Goal: Task Accomplishment & Management: Use online tool/utility

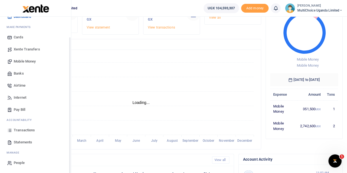
scroll to position [82, 0]
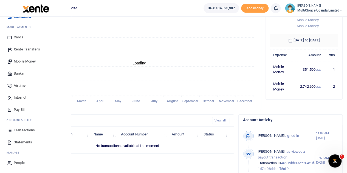
click at [24, 130] on span "Transactions" at bounding box center [24, 130] width 21 height 5
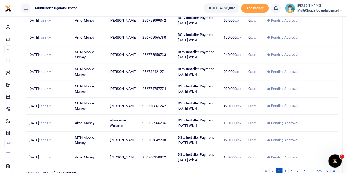
scroll to position [54, 0]
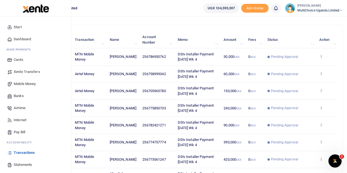
click at [13, 82] on link "Mobile Money" at bounding box center [35, 84] width 62 height 12
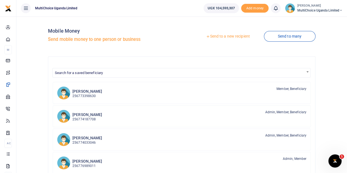
click at [289, 36] on link "Send to many" at bounding box center [290, 36] width 52 height 11
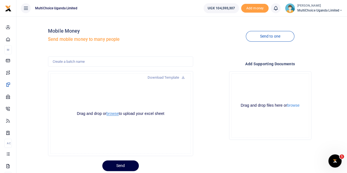
click at [115, 114] on button "browse" at bounding box center [112, 114] width 12 height 4
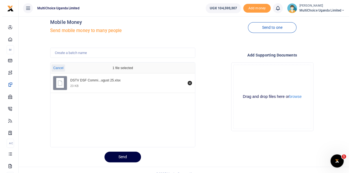
scroll to position [16, 0]
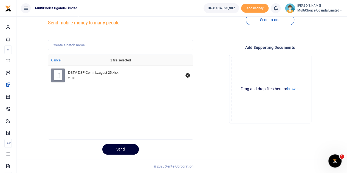
click at [125, 149] on button "Send" at bounding box center [120, 149] width 36 height 11
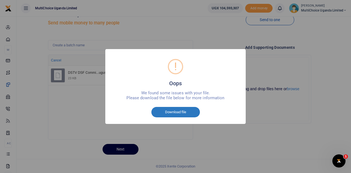
click at [169, 111] on button "Download file" at bounding box center [175, 112] width 49 height 10
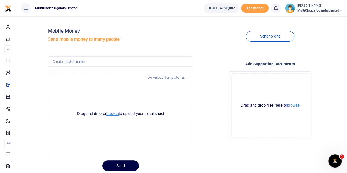
click at [116, 113] on button "browse" at bounding box center [112, 114] width 12 height 4
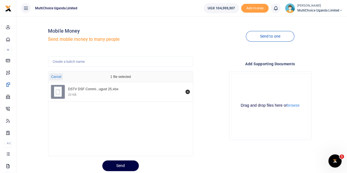
scroll to position [16, 0]
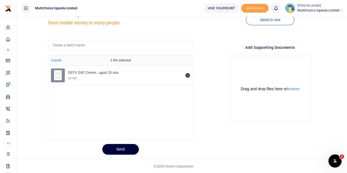
click at [126, 148] on button "Send" at bounding box center [120, 149] width 36 height 11
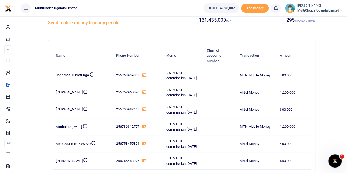
scroll to position [0, 0]
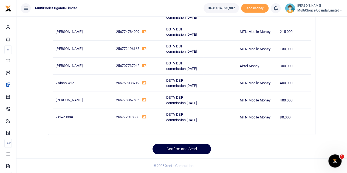
scroll to position [6559, 0]
click at [172, 149] on button "Confirm and Send" at bounding box center [182, 149] width 58 height 11
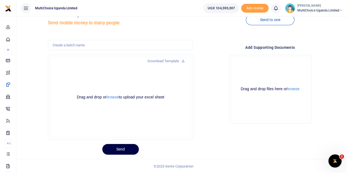
click at [258, 151] on div "Send" at bounding box center [195, 147] width 299 height 15
click at [228, 148] on div "Send" at bounding box center [195, 147] width 299 height 15
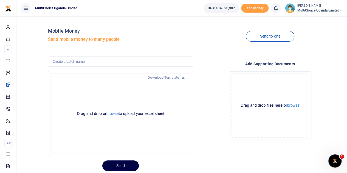
click at [227, 148] on div "Add supporting Documents Drop your files here Drag and drop files here or brows…" at bounding box center [270, 107] width 150 height 100
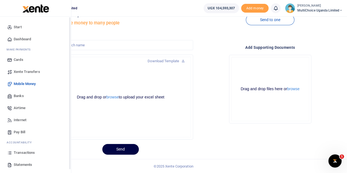
scroll to position [22, 0]
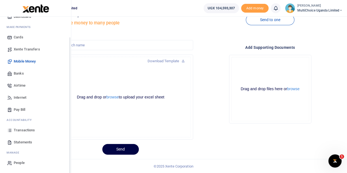
click at [21, 130] on span "Transactions" at bounding box center [24, 130] width 21 height 5
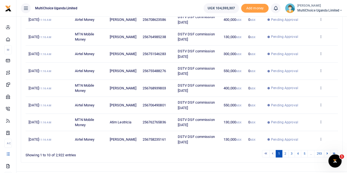
scroll to position [136, 0]
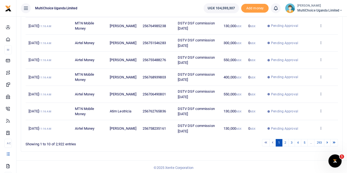
click at [188, 136] on div "Date Transaction Name Account Number Memo Amount Fees Status Action 11th Sep 20…" at bounding box center [182, 42] width 313 height 191
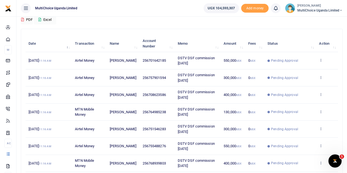
scroll to position [0, 0]
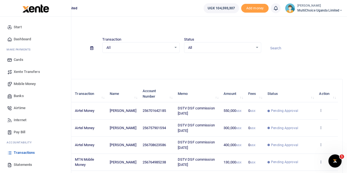
click at [20, 39] on span "Dashboard" at bounding box center [22, 38] width 17 height 5
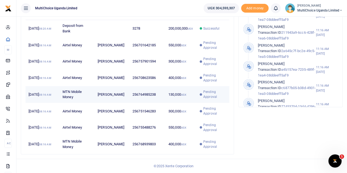
scroll to position [221, 0]
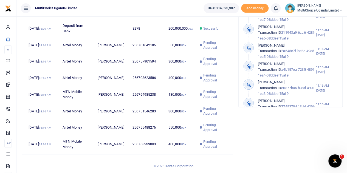
click at [252, 141] on div "Account Activity Valeria Namyenya Transaction ID f0a0059e-c066-496e-1ea7-08ddee…" at bounding box center [290, 74] width 109 height 170
click at [245, 120] on div "Account Activity Valeria Namyenya Transaction ID f0a0059e-c066-496e-1ea7-08ddee…" at bounding box center [290, 74] width 109 height 170
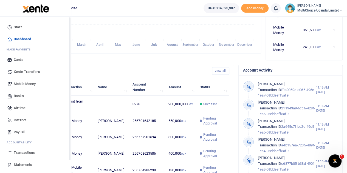
scroll to position [22, 0]
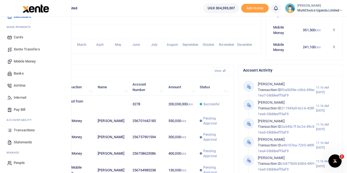
click at [16, 60] on span "Mobile Money" at bounding box center [25, 61] width 22 height 5
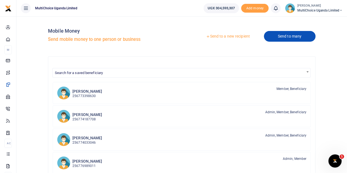
click at [283, 38] on link "Send to many" at bounding box center [290, 36] width 52 height 11
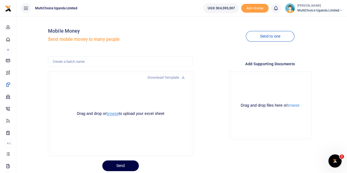
click at [112, 113] on button "browse" at bounding box center [112, 114] width 12 height 4
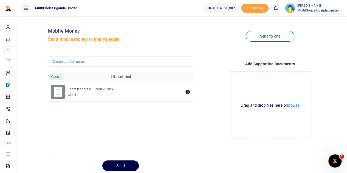
scroll to position [16, 0]
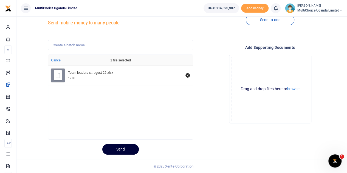
click at [130, 147] on button "Send" at bounding box center [120, 149] width 36 height 11
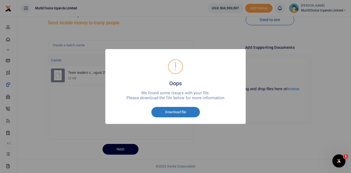
click at [161, 112] on button "Download file" at bounding box center [175, 112] width 49 height 10
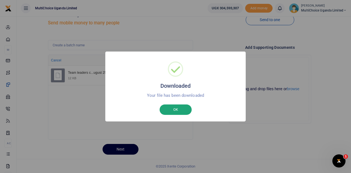
click at [167, 109] on button "OK" at bounding box center [176, 110] width 32 height 10
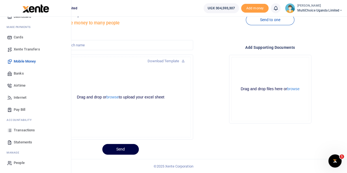
click at [18, 62] on span "Mobile Money" at bounding box center [25, 61] width 22 height 5
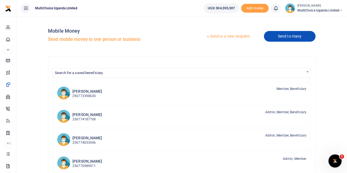
click at [279, 36] on link "Send to many" at bounding box center [290, 36] width 52 height 11
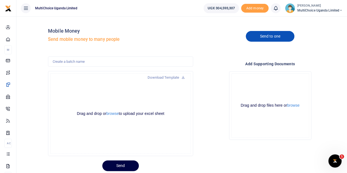
click at [273, 39] on link "Send to one" at bounding box center [270, 36] width 48 height 11
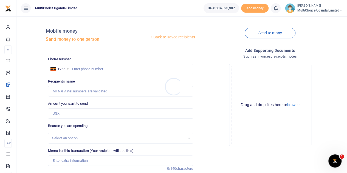
click at [95, 68] on div at bounding box center [173, 86] width 347 height 173
click at [94, 71] on input "text" at bounding box center [120, 69] width 145 height 10
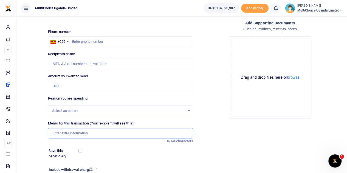
click at [94, 136] on input "Memo for this transaction (Your recipient will see this)" at bounding box center [120, 133] width 145 height 10
click at [78, 139] on div "Memo for this transaction (Your recipient will see this) Reason is required. 0/…" at bounding box center [121, 132] width 150 height 23
click at [80, 86] on input "Amount you want to send" at bounding box center [120, 86] width 145 height 10
paste input "476876.9654"
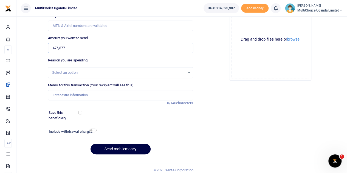
scroll to position [69, 0]
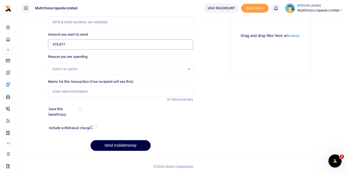
type input "476,877"
click at [92, 126] on input "checkbox" at bounding box center [92, 127] width 7 height 4
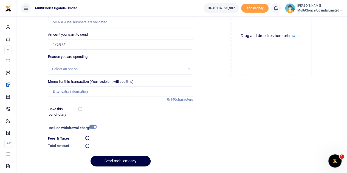
checkbox input "false"
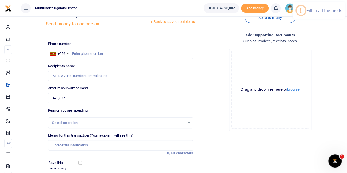
scroll to position [14, 0]
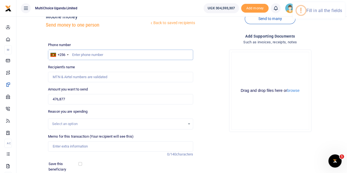
click at [93, 55] on input "text" at bounding box center [120, 55] width 145 height 10
type input "0774208979"
type input "Mary Namyenya"
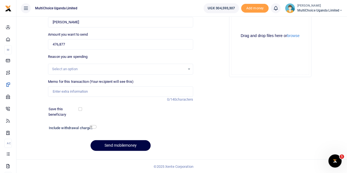
type input "0774208979"
drag, startPoint x: 92, startPoint y: 127, endPoint x: 92, endPoint y: 123, distance: 3.8
click at [91, 126] on input "checkbox" at bounding box center [92, 127] width 7 height 4
checkbox input "true"
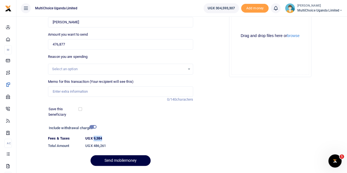
drag, startPoint x: 93, startPoint y: 138, endPoint x: 86, endPoint y: 123, distance: 16.3
click at [104, 139] on dt "UGX 9,384" at bounding box center [139, 138] width 112 height 5
copy label "9,384"
click at [201, 138] on div "Add supporting Documents Such as invoices, receipts, notes Drop your files here…" at bounding box center [270, 74] width 150 height 192
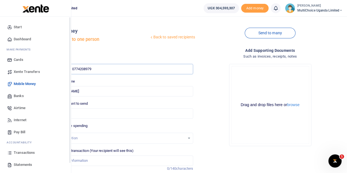
drag, startPoint x: 131, startPoint y: 73, endPoint x: 6, endPoint y: 55, distance: 125.8
click at [8, 58] on body "Start Dashboard M ake Payments Cards Xente Transfers Mobile Money Banks Airtime…" at bounding box center [173, 129] width 347 height 258
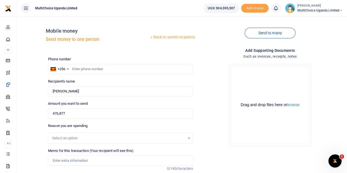
click at [217, 148] on div "Drop your files here Drag and drop files here or browse Powered by Uppy" at bounding box center [270, 105] width 145 height 91
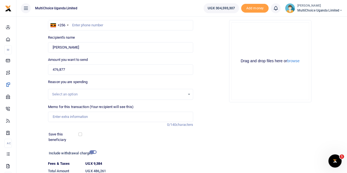
scroll to position [85, 0]
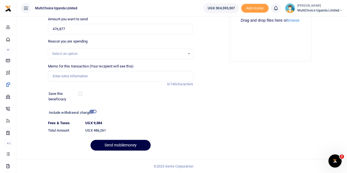
click at [181, 130] on h6 "UGX 486,261" at bounding box center [139, 130] width 108 height 4
drag, startPoint x: 81, startPoint y: 32, endPoint x: 40, endPoint y: 29, distance: 41.8
click at [40, 29] on div "Back to saved recipients Mobile money Send money to one person Send to many Pho…" at bounding box center [182, 45] width 326 height 219
type input "0"
click at [183, 113] on div "Include withdrawal charges" at bounding box center [121, 113] width 149 height 9
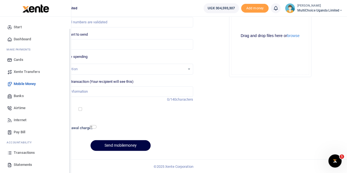
scroll to position [22, 0]
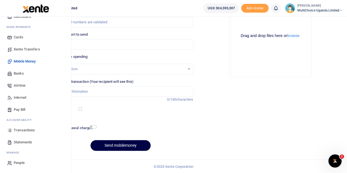
click at [22, 60] on span "Mobile Money" at bounding box center [25, 61] width 22 height 5
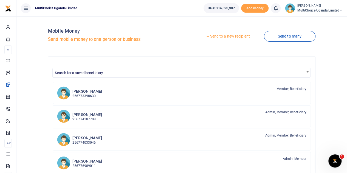
click at [275, 36] on div at bounding box center [173, 86] width 347 height 173
click at [280, 36] on link "Send to many" at bounding box center [290, 36] width 52 height 11
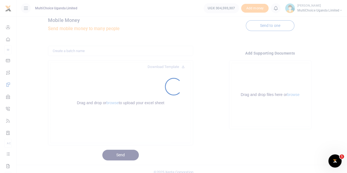
scroll to position [16, 0]
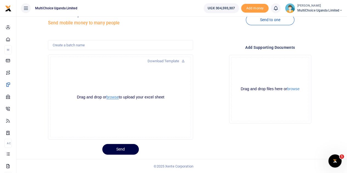
click at [112, 97] on button "browse" at bounding box center [112, 97] width 12 height 4
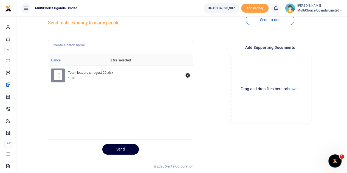
click at [129, 150] on button "Send" at bounding box center [120, 149] width 36 height 11
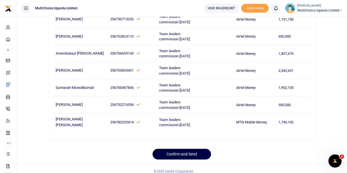
scroll to position [547, 0]
click at [178, 149] on button "Confirm and Send" at bounding box center [182, 154] width 58 height 11
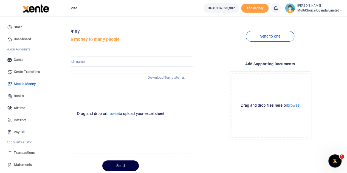
click at [19, 151] on span "Transactions" at bounding box center [24, 152] width 21 height 5
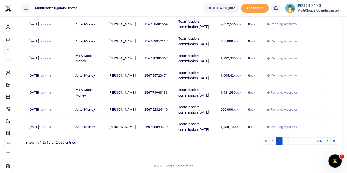
scroll to position [162, 0]
click at [286, 145] on link "2" at bounding box center [285, 140] width 7 height 7
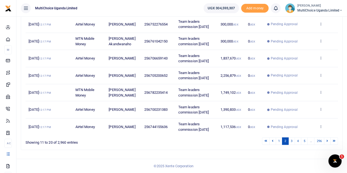
scroll to position [190, 0]
click at [294, 143] on link "3" at bounding box center [291, 140] width 7 height 7
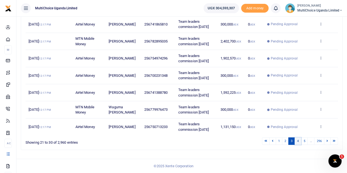
click at [296, 141] on link "4" at bounding box center [298, 140] width 7 height 7
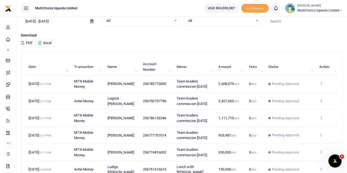
scroll to position [0, 0]
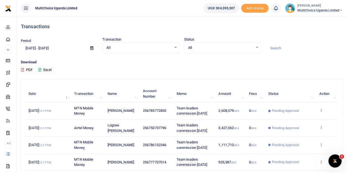
click at [258, 48] on div "All Select an option..." at bounding box center [222, 48] width 77 height 6
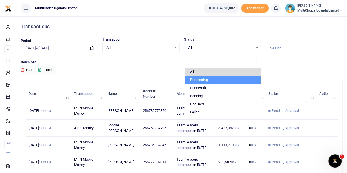
click at [198, 78] on li "Processing" at bounding box center [223, 80] width 76 height 8
select select "PROCESSING"
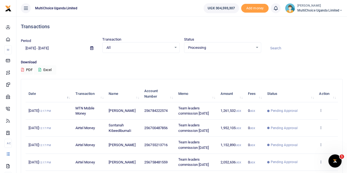
click at [40, 68] on icon at bounding box center [39, 70] width 3 height 4
click at [40, 69] on icon at bounding box center [39, 70] width 3 height 4
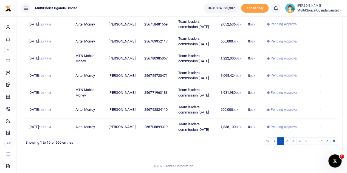
scroll to position [190, 0]
click at [247, 154] on div "Search: Date Transaction Name Account Number Memo Amount Fees Status Action 11t…" at bounding box center [182, 47] width 326 height 213
click at [325, 9] on span "MultiChoice Uganda Limited" at bounding box center [320, 10] width 46 height 5
click at [327, 18] on link "Switch accounts" at bounding box center [321, 20] width 43 height 8
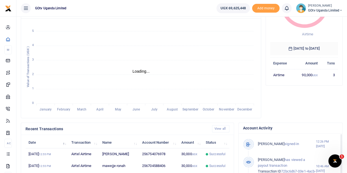
scroll to position [58, 0]
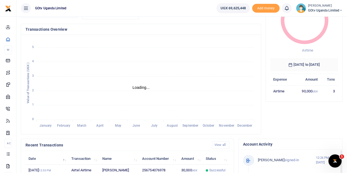
click at [334, 6] on small "[PERSON_NAME]" at bounding box center [325, 6] width 35 height 5
click at [327, 20] on link "Switch accounts" at bounding box center [321, 20] width 43 height 8
